Goal: Information Seeking & Learning: Find specific fact

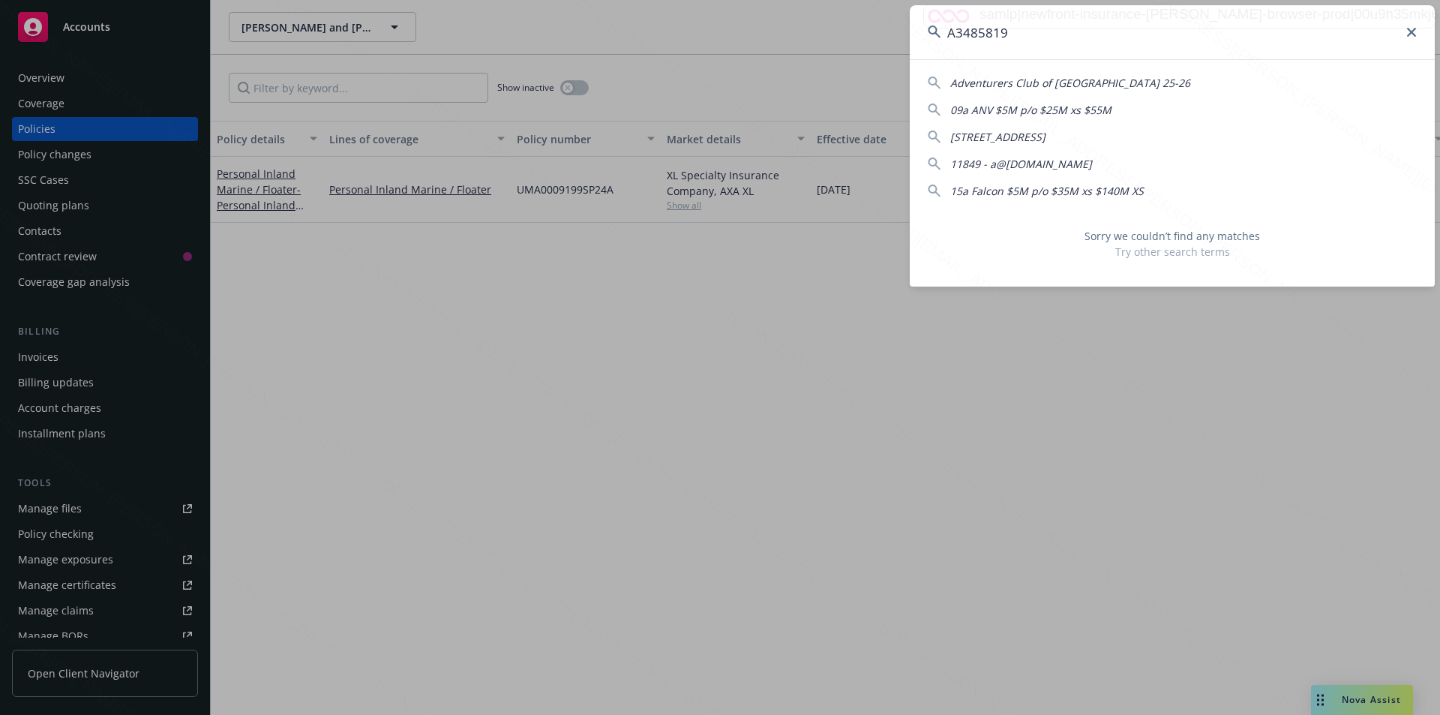
drag, startPoint x: 1010, startPoint y: 34, endPoint x: 932, endPoint y: 38, distance: 78.1
click at [932, 38] on div "A3485819" at bounding box center [1171, 32] width 525 height 54
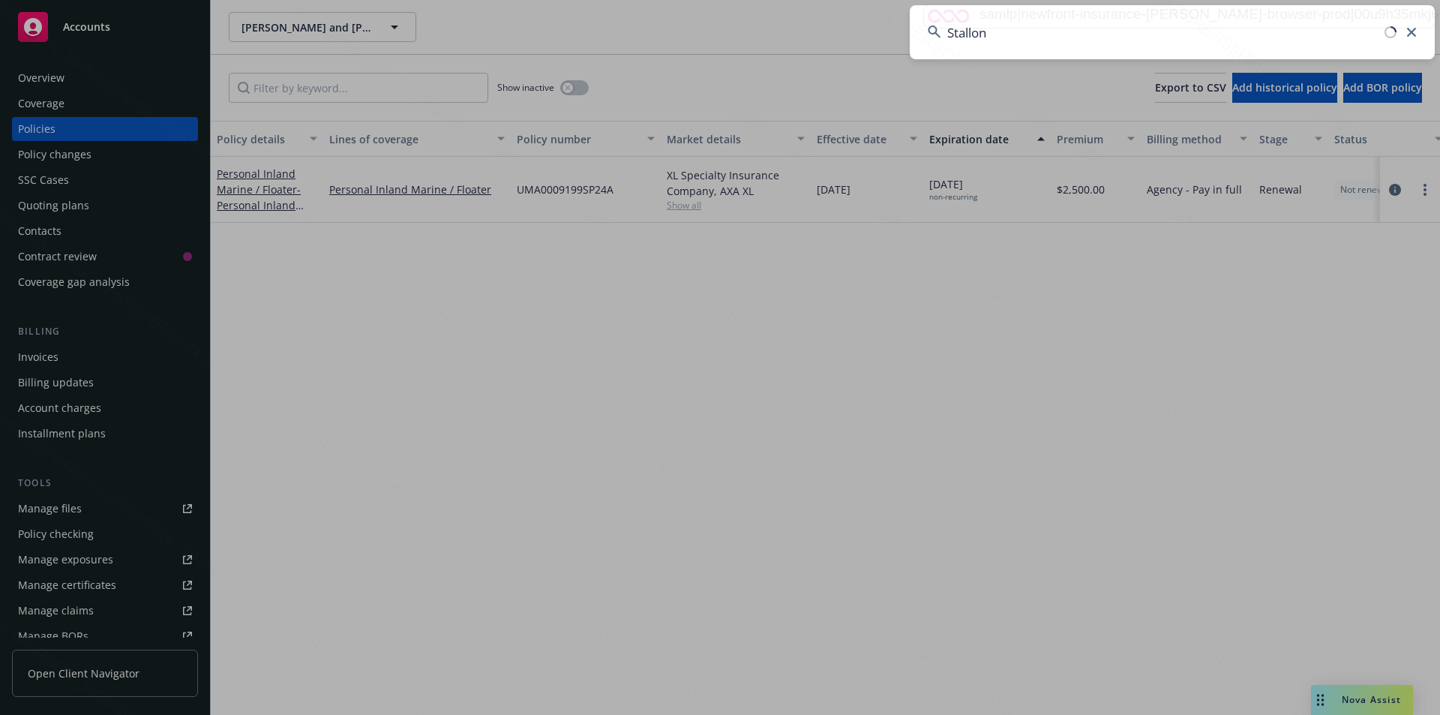
type input "Stallone"
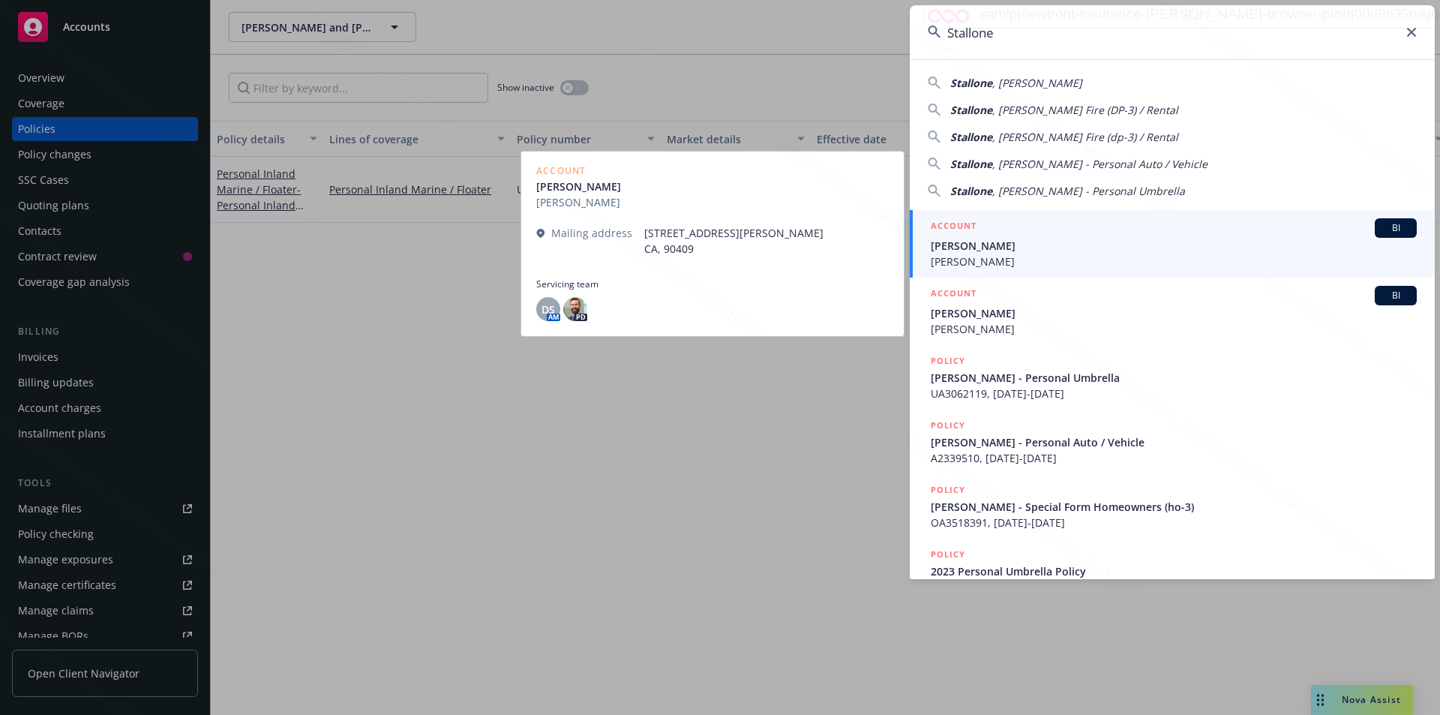
click at [999, 253] on span "[PERSON_NAME]" at bounding box center [1173, 246] width 486 height 16
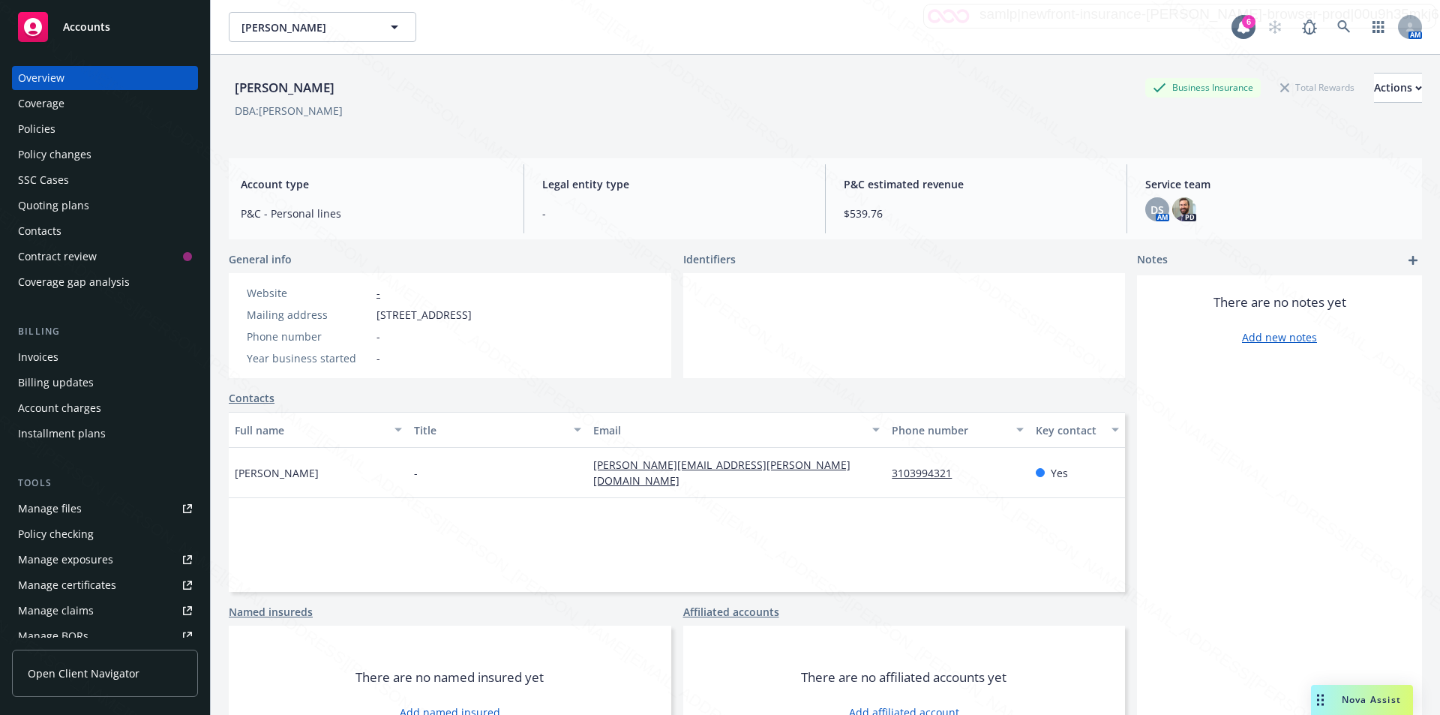
click at [55, 124] on div "Policies" at bounding box center [105, 129] width 174 height 24
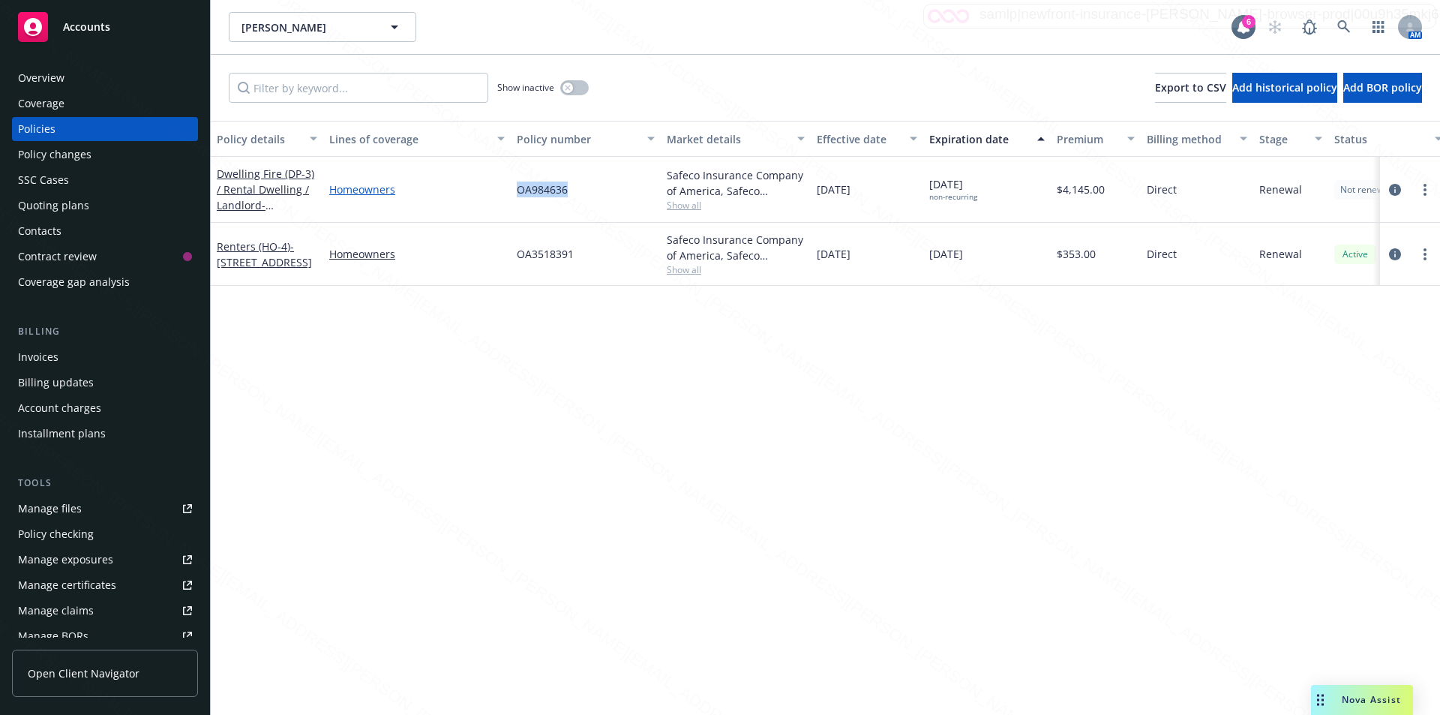
drag, startPoint x: 583, startPoint y: 196, endPoint x: 500, endPoint y: 184, distance: 83.5
click at [500, 184] on div "Dwelling Fire (DP-3) / Rental Dwelling / Landlord - [STREET_ADDRESS] Homeowners…" at bounding box center [934, 190] width 1447 height 66
copy div "OA984636"
click at [1341, 27] on icon at bounding box center [1343, 26] width 13 height 13
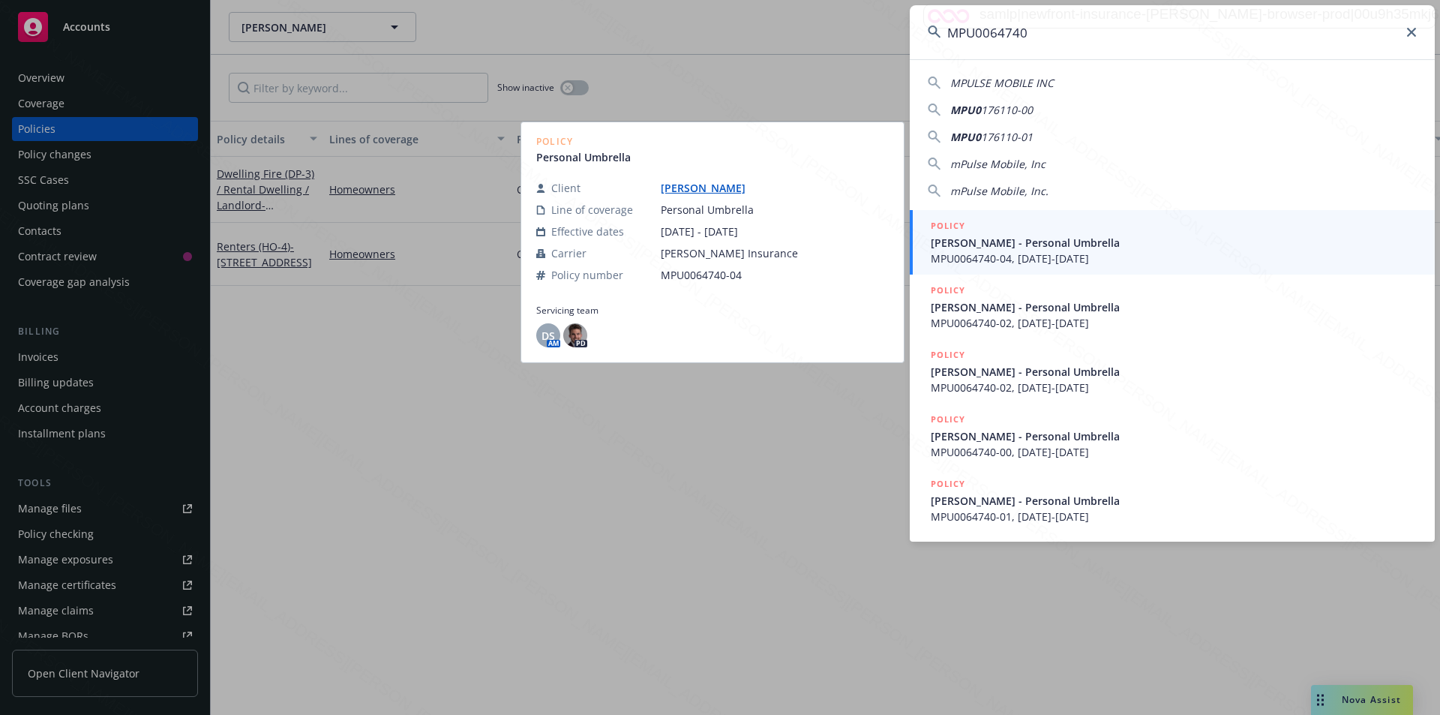
type input "MPU0064740"
click at [1043, 245] on span "[PERSON_NAME] - Personal Umbrella" at bounding box center [1173, 243] width 486 height 16
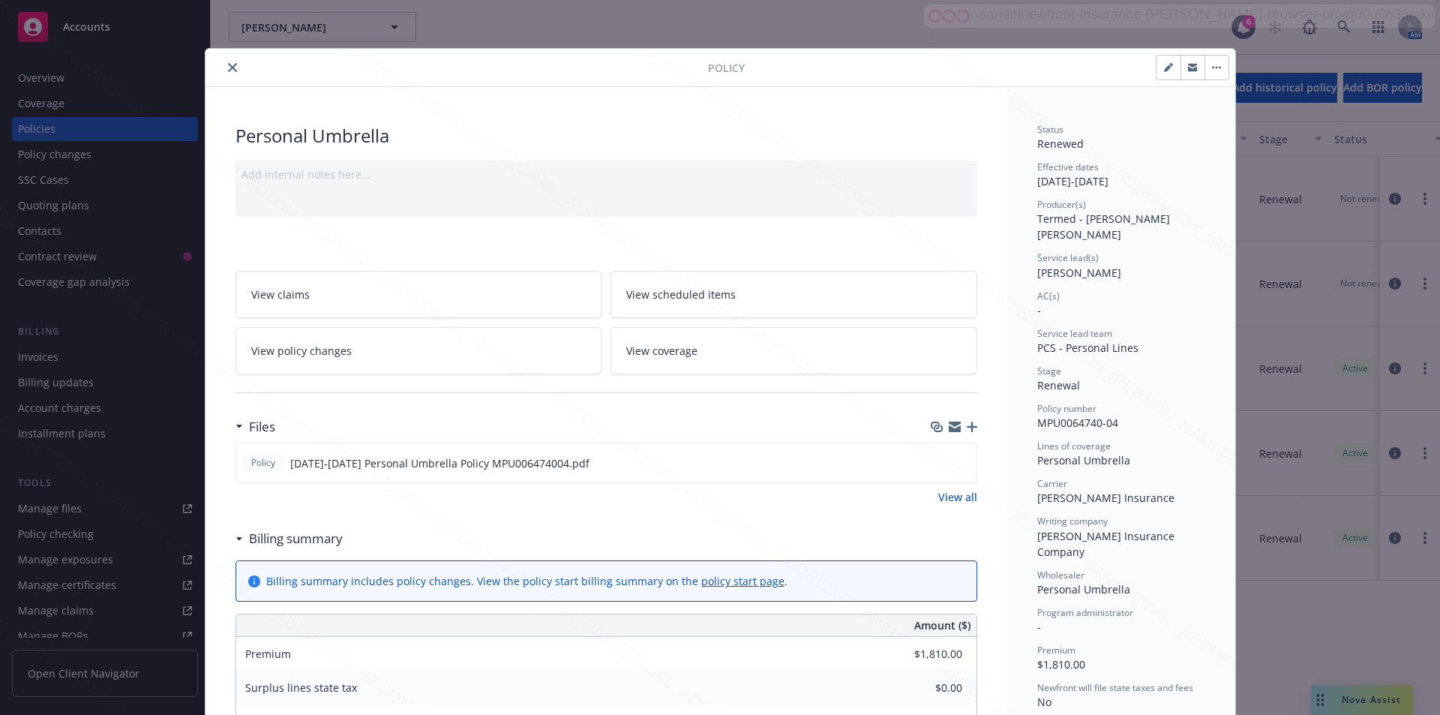
click at [228, 64] on icon "close" at bounding box center [232, 67] width 9 height 9
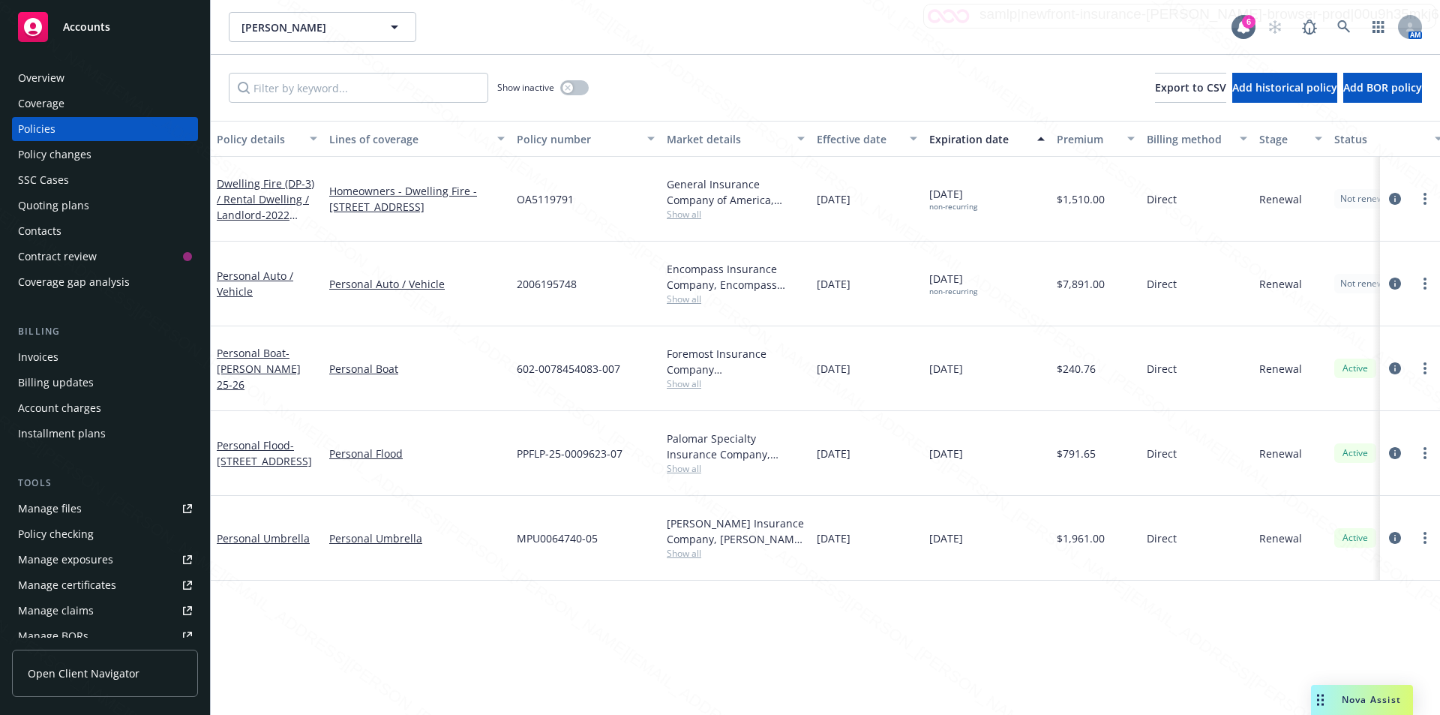
drag, startPoint x: 989, startPoint y: 250, endPoint x: 942, endPoint y: 247, distance: 46.5
click at [942, 247] on div "[DATE] non-recurring" at bounding box center [986, 283] width 127 height 85
click at [1393, 277] on icon "circleInformation" at bounding box center [1395, 283] width 12 height 12
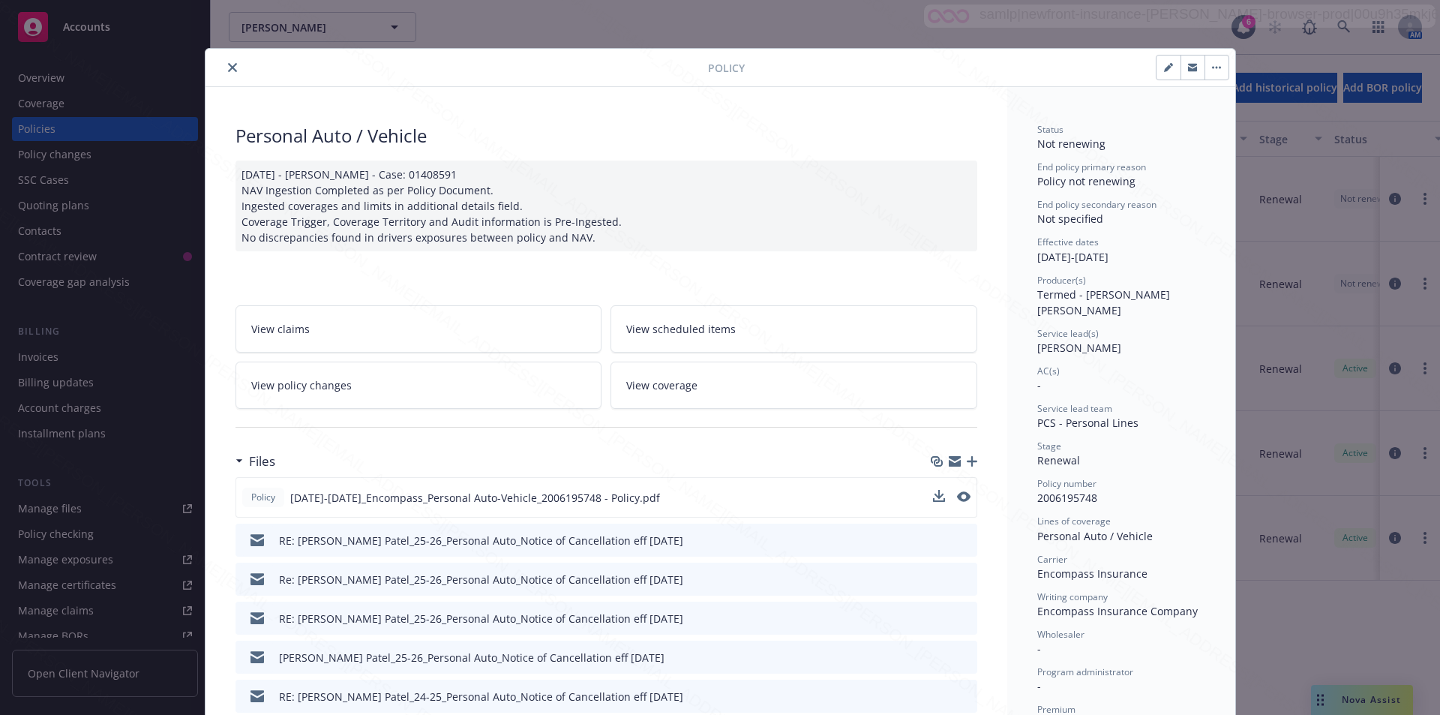
scroll to position [150, 0]
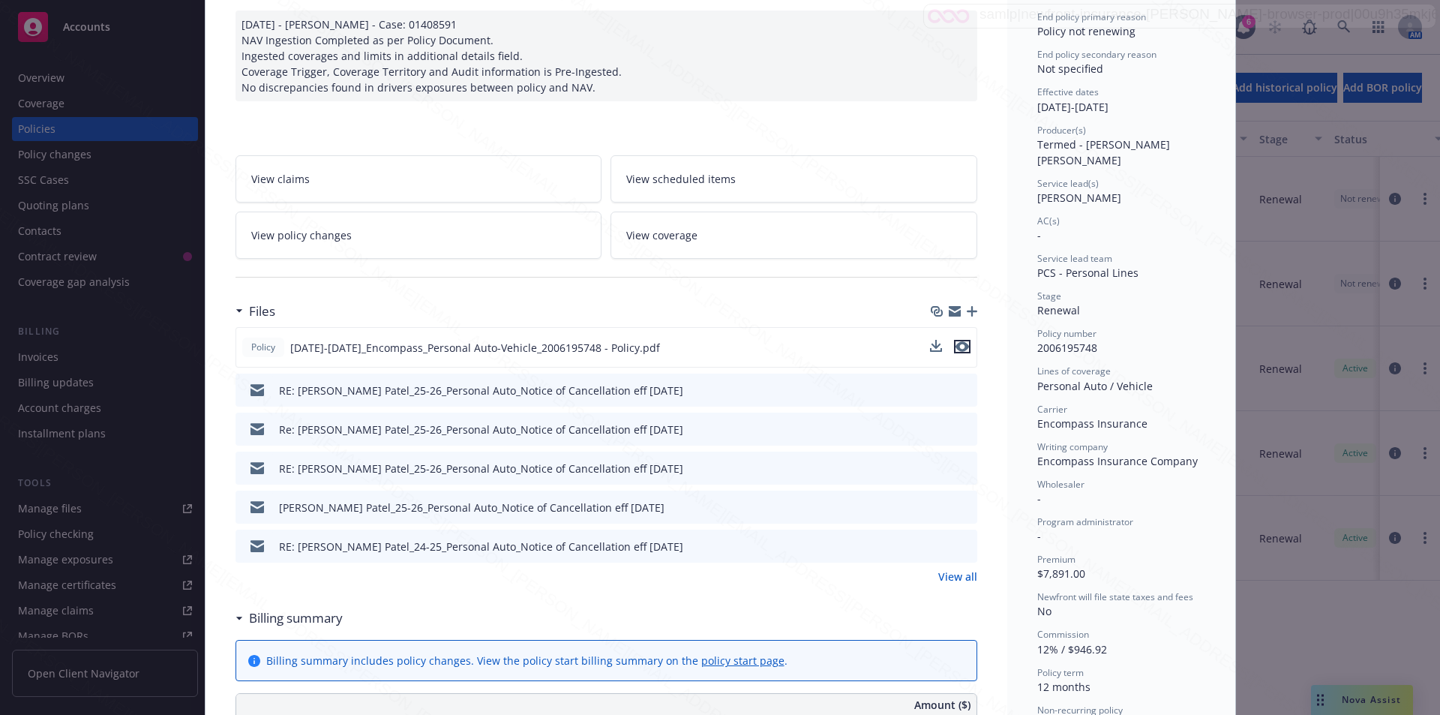
click at [955, 350] on icon "preview file" at bounding box center [961, 346] width 13 height 10
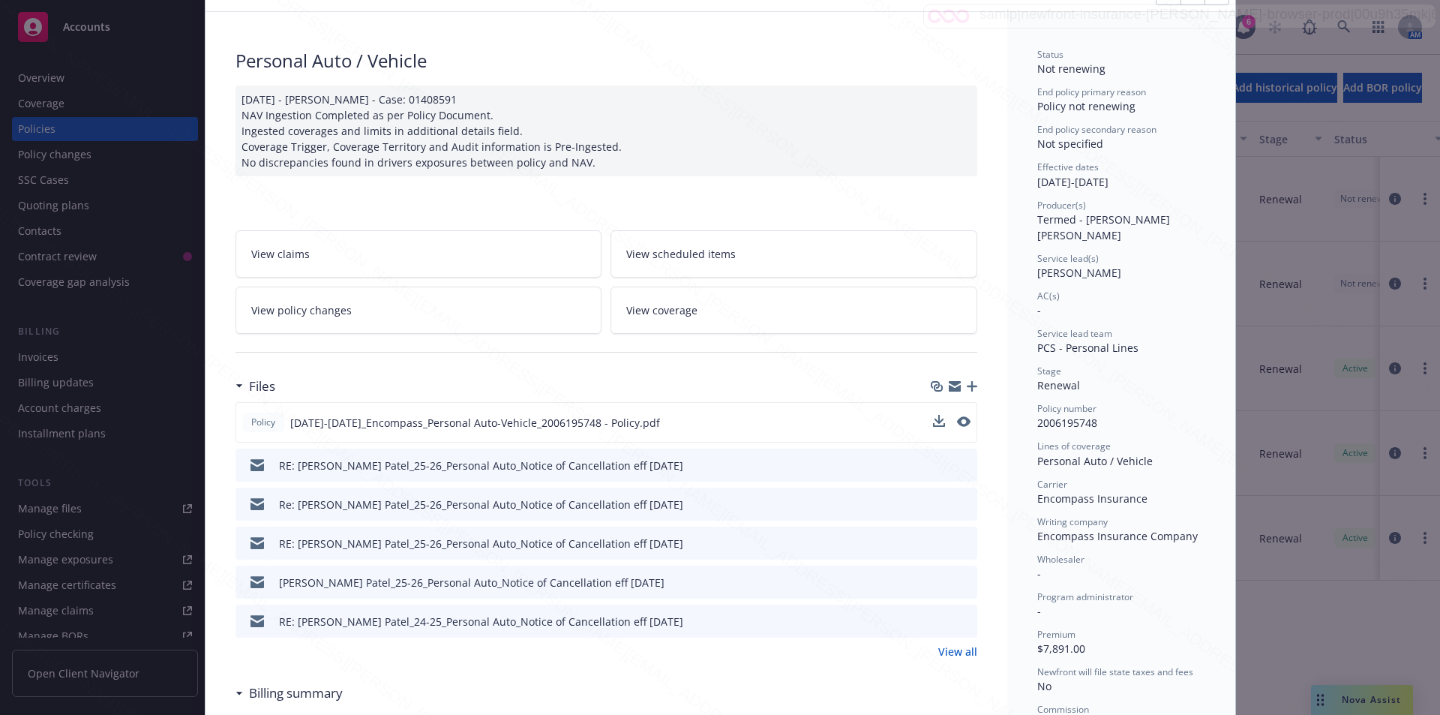
scroll to position [0, 0]
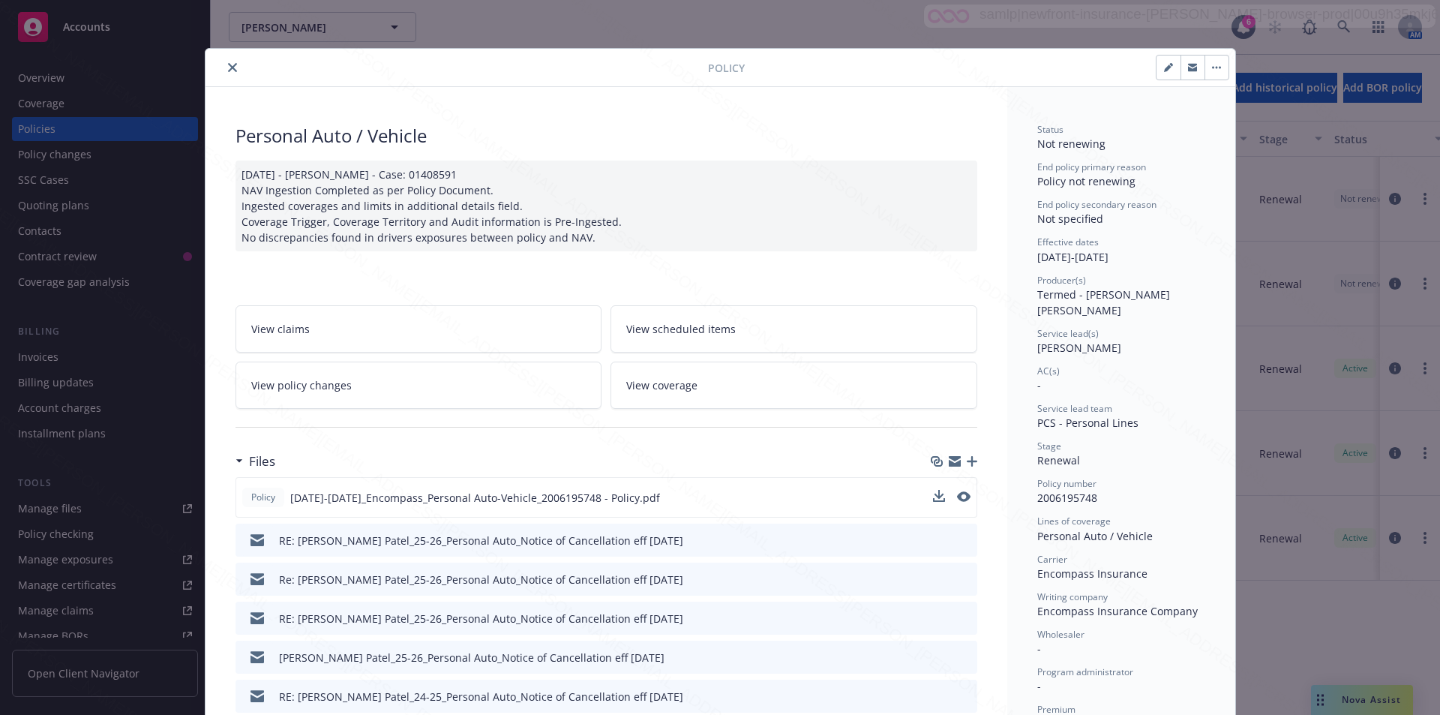
click at [228, 67] on icon "close" at bounding box center [232, 67] width 9 height 9
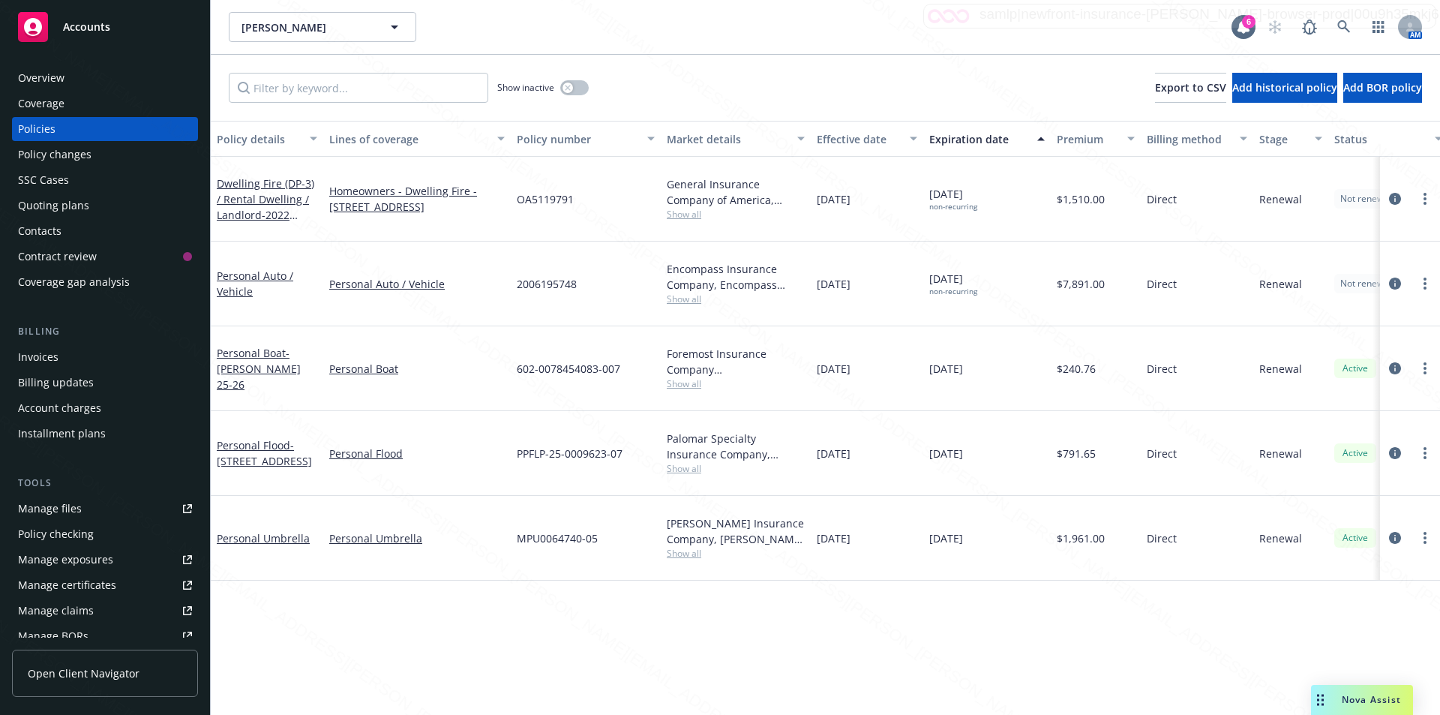
drag, startPoint x: 876, startPoint y: 444, endPoint x: 817, endPoint y: 442, distance: 59.3
click at [817, 496] on div "[DATE]" at bounding box center [867, 538] width 112 height 85
copy span "[DATE]"
click at [1344, 20] on icon at bounding box center [1343, 26] width 13 height 13
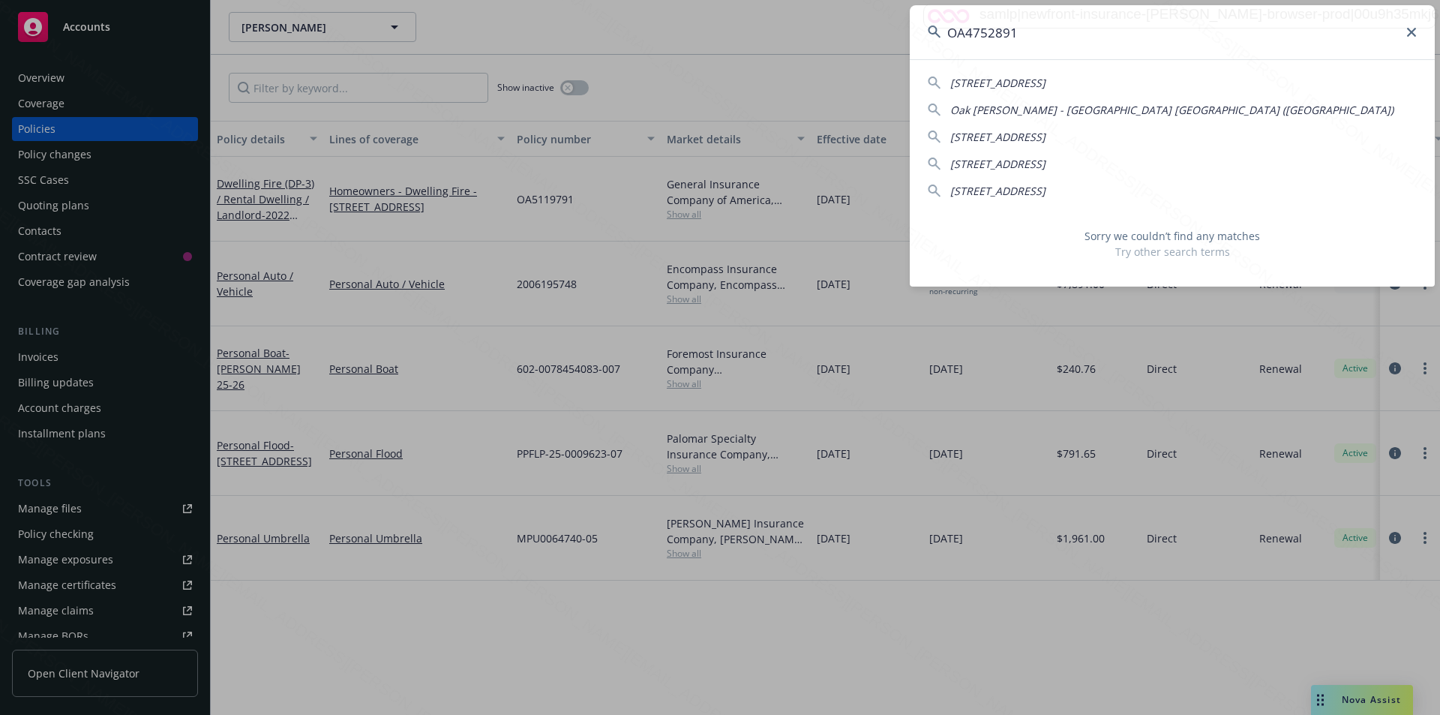
type input "OA4752891"
